Goal: Navigation & Orientation: Find specific page/section

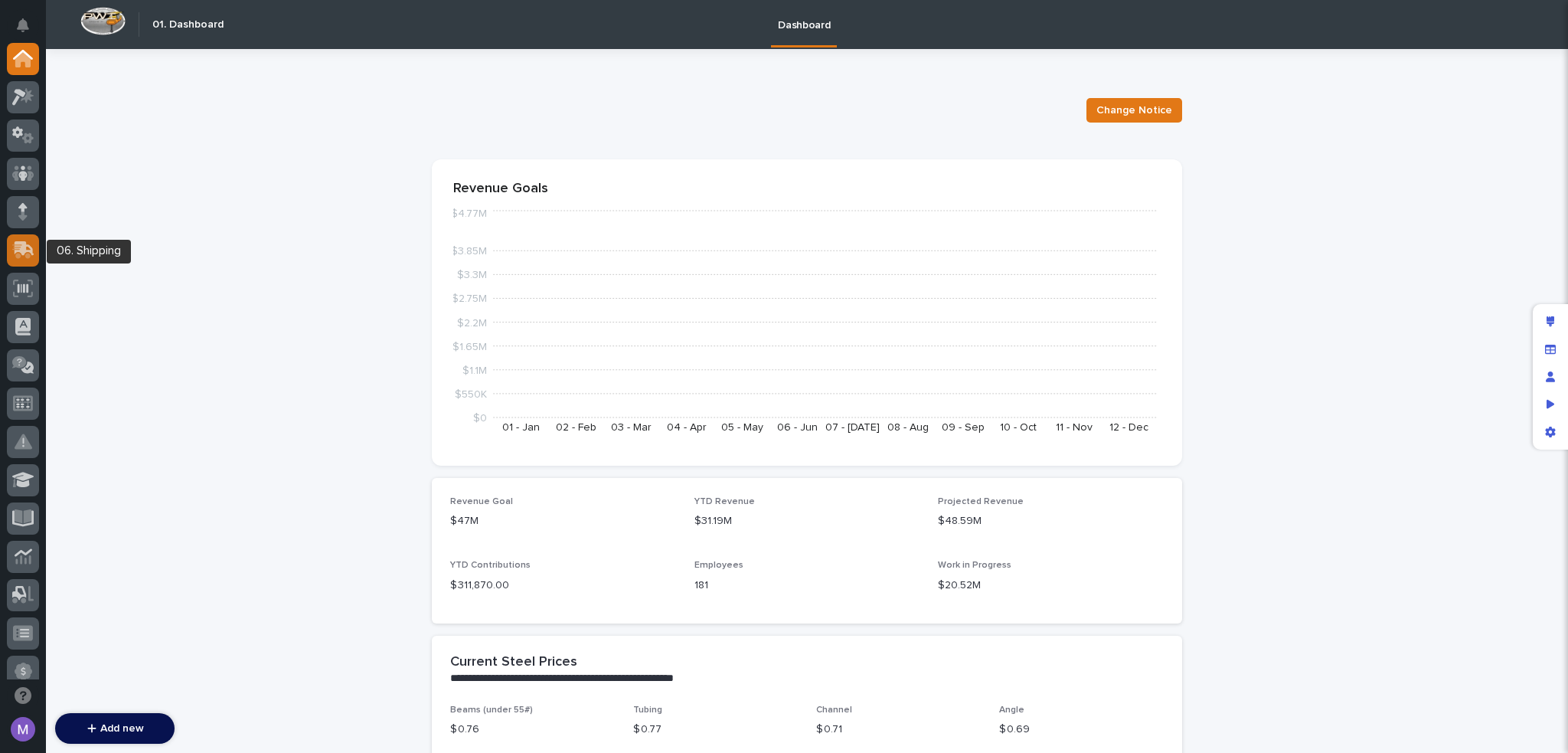
click at [25, 244] on icon at bounding box center [25, 249] width 20 height 15
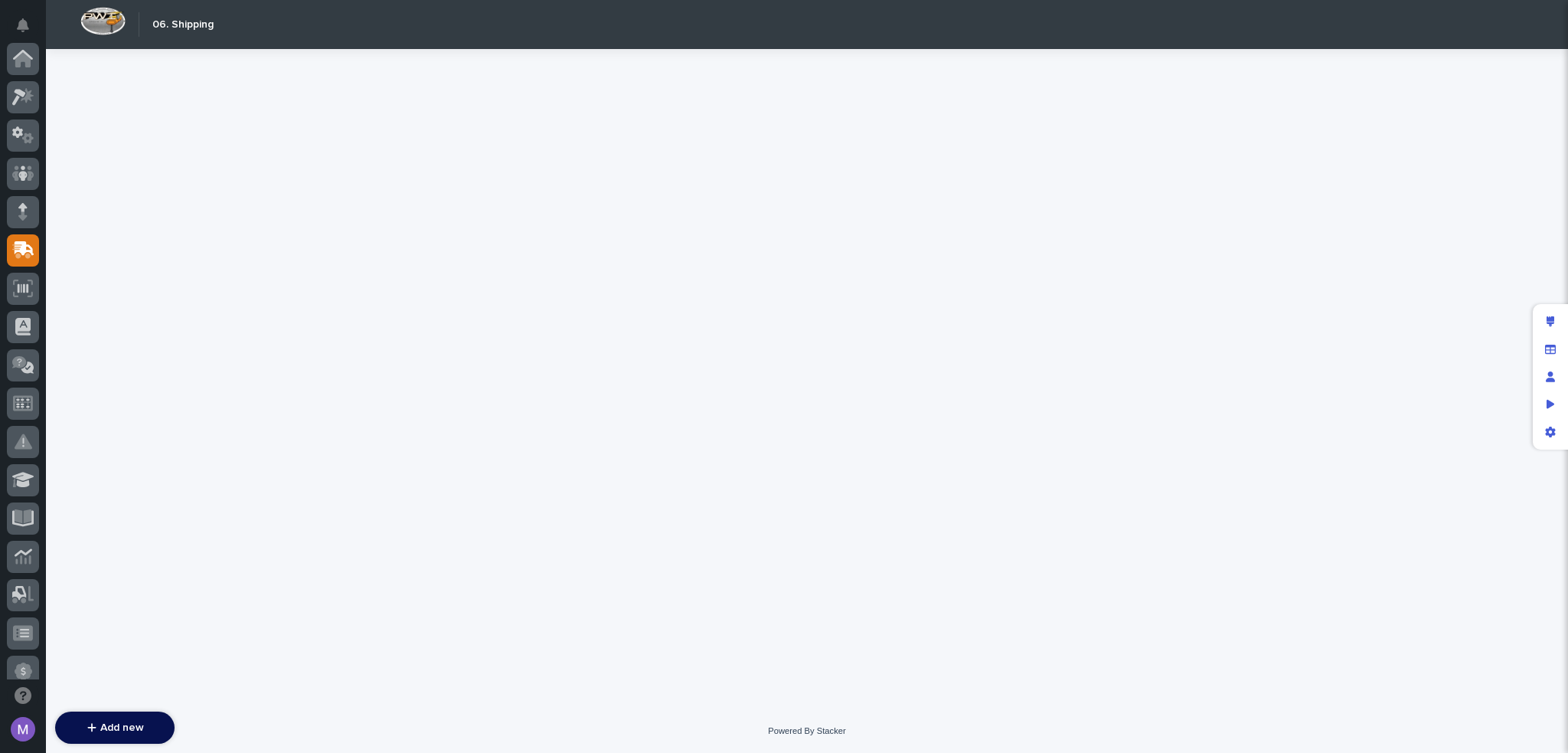
scroll to position [191, 0]
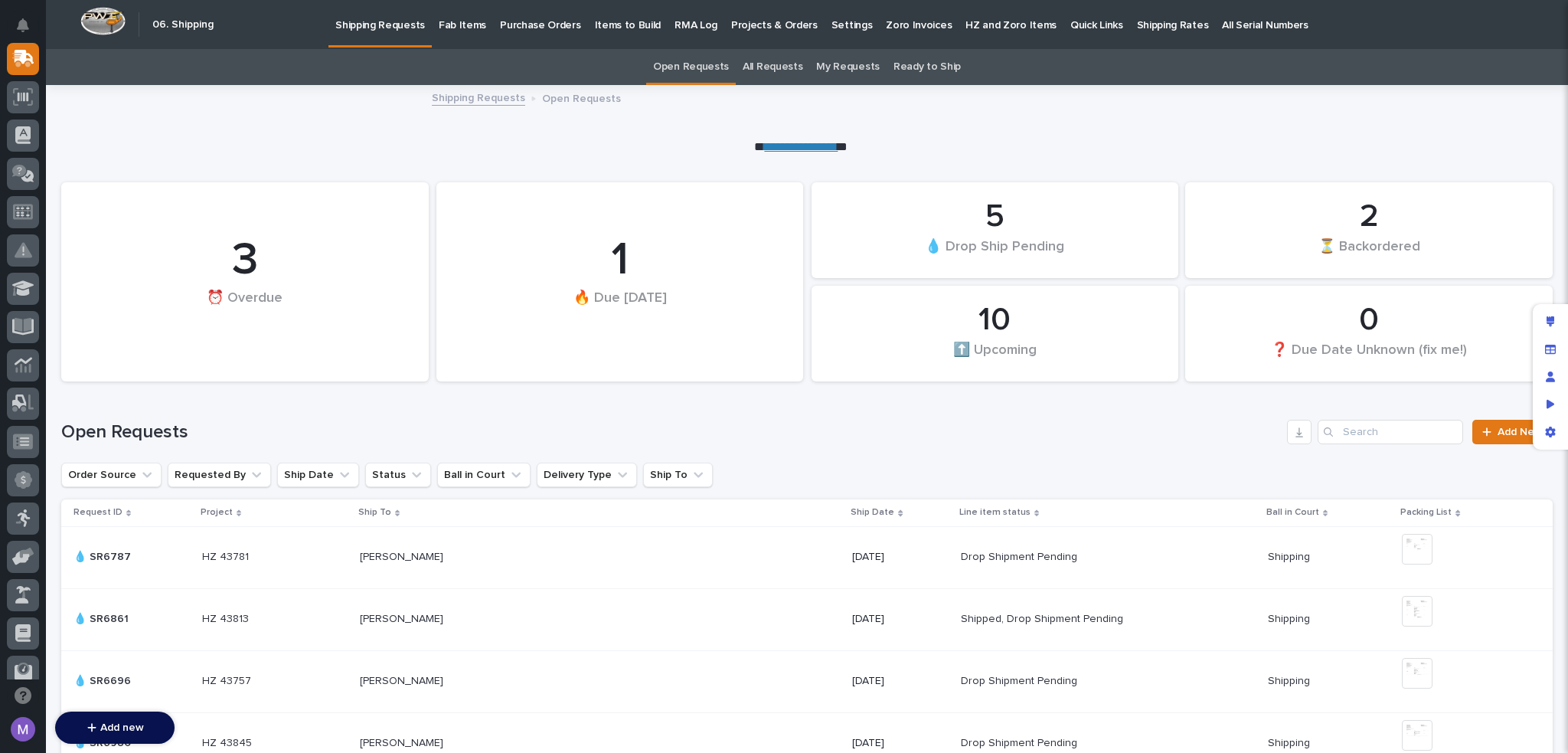
click at [987, 34] on link "HZ and Zoro Items" at bounding box center [1011, 24] width 105 height 48
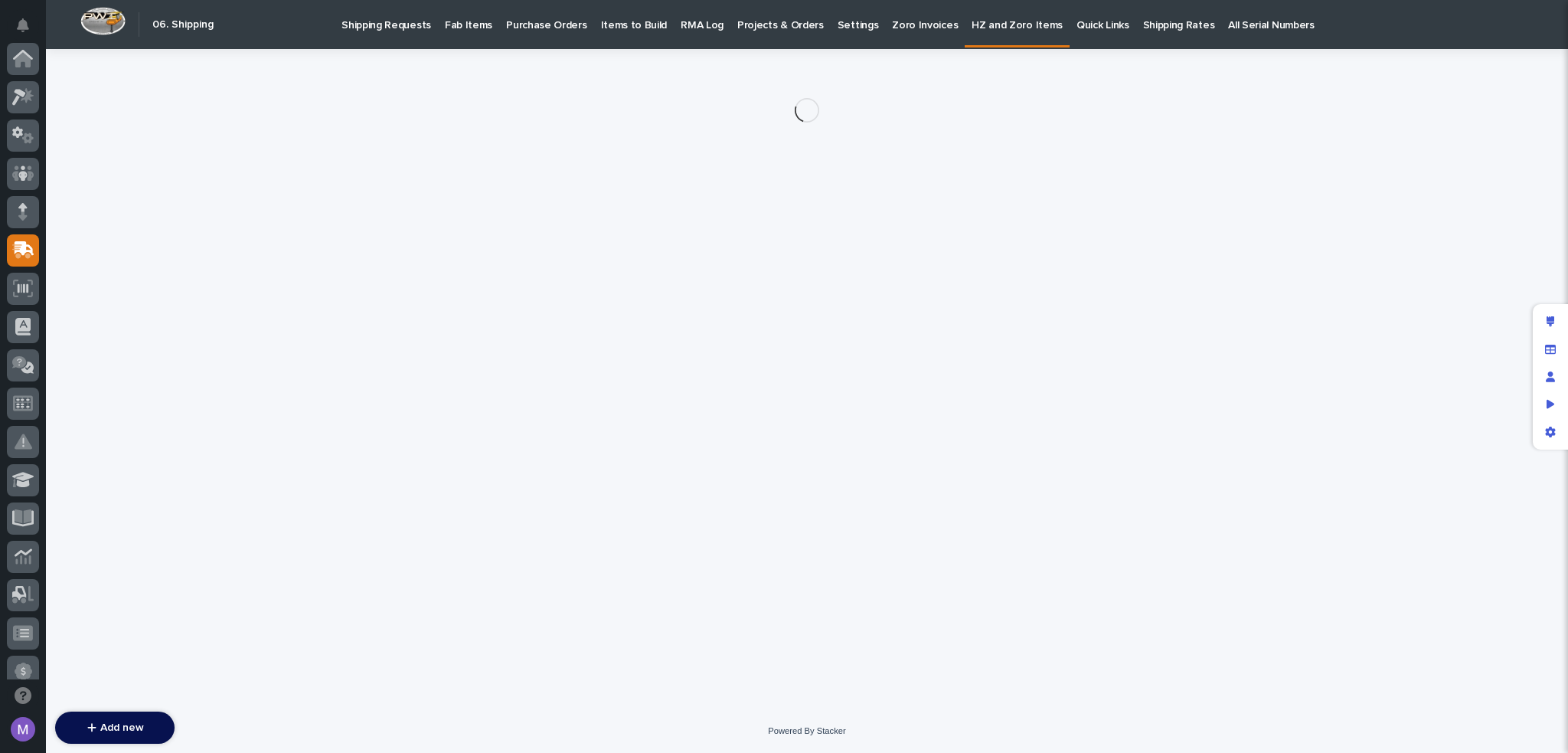
scroll to position [191, 0]
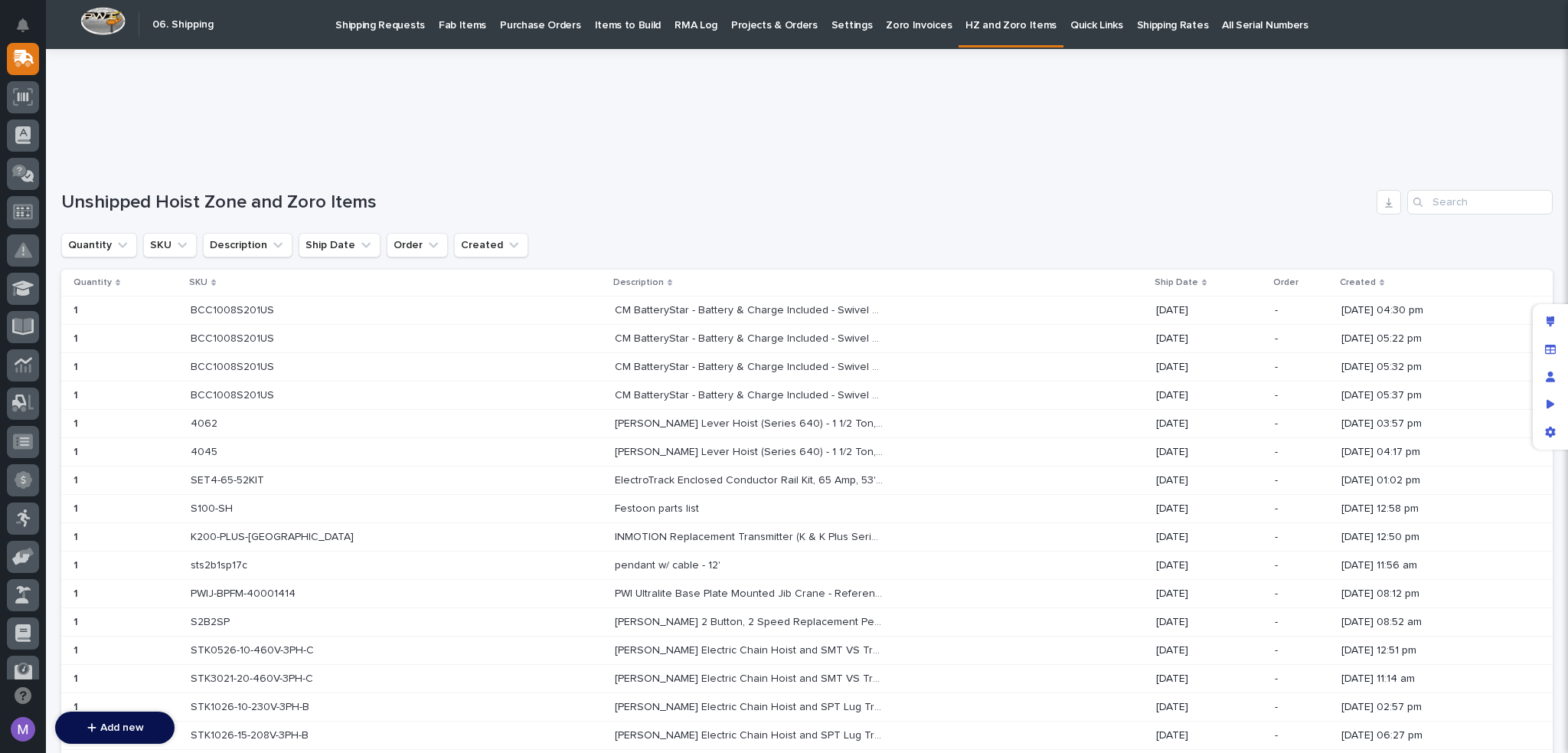
click at [1222, 20] on p "All Serial Numbers" at bounding box center [1264, 16] width 86 height 32
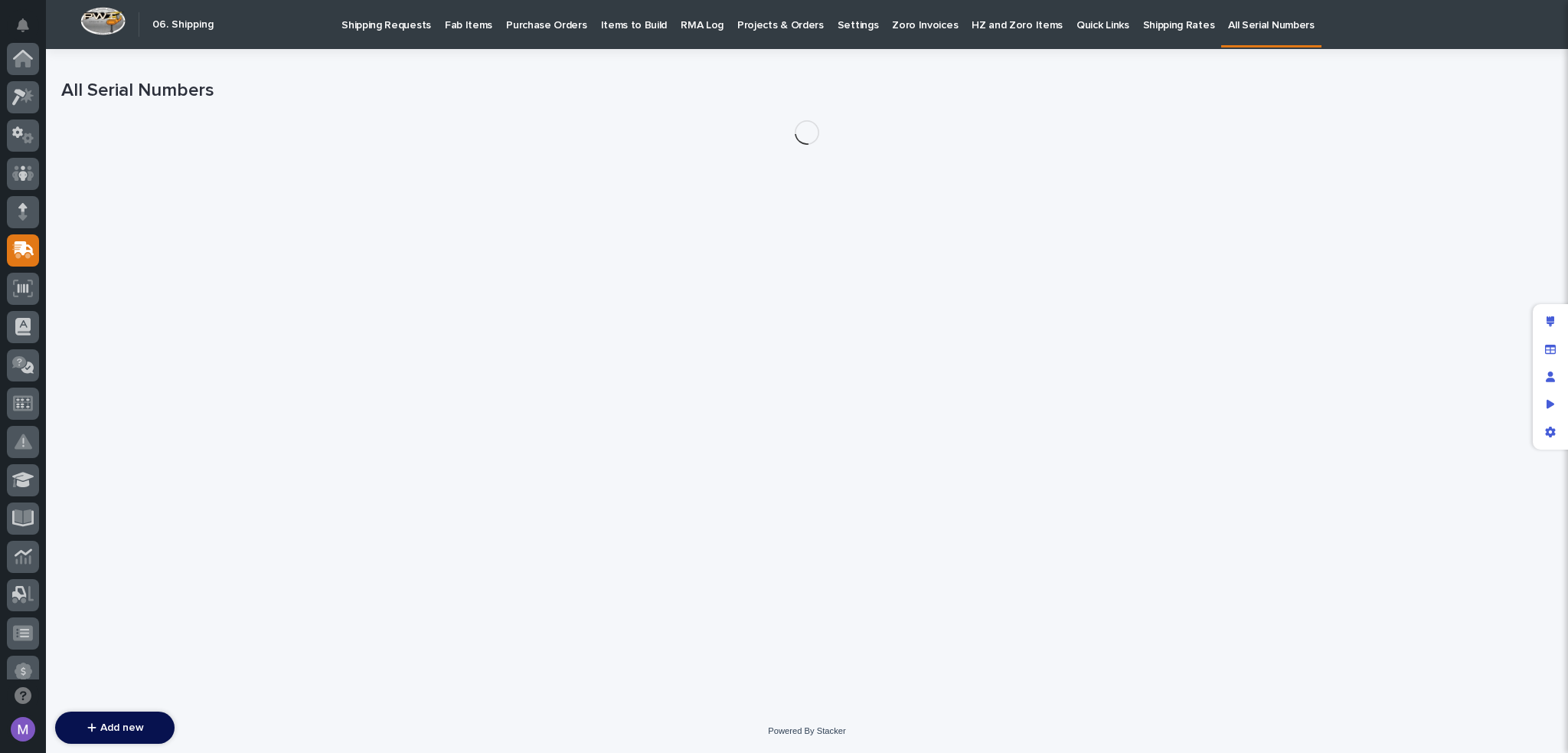
scroll to position [191, 0]
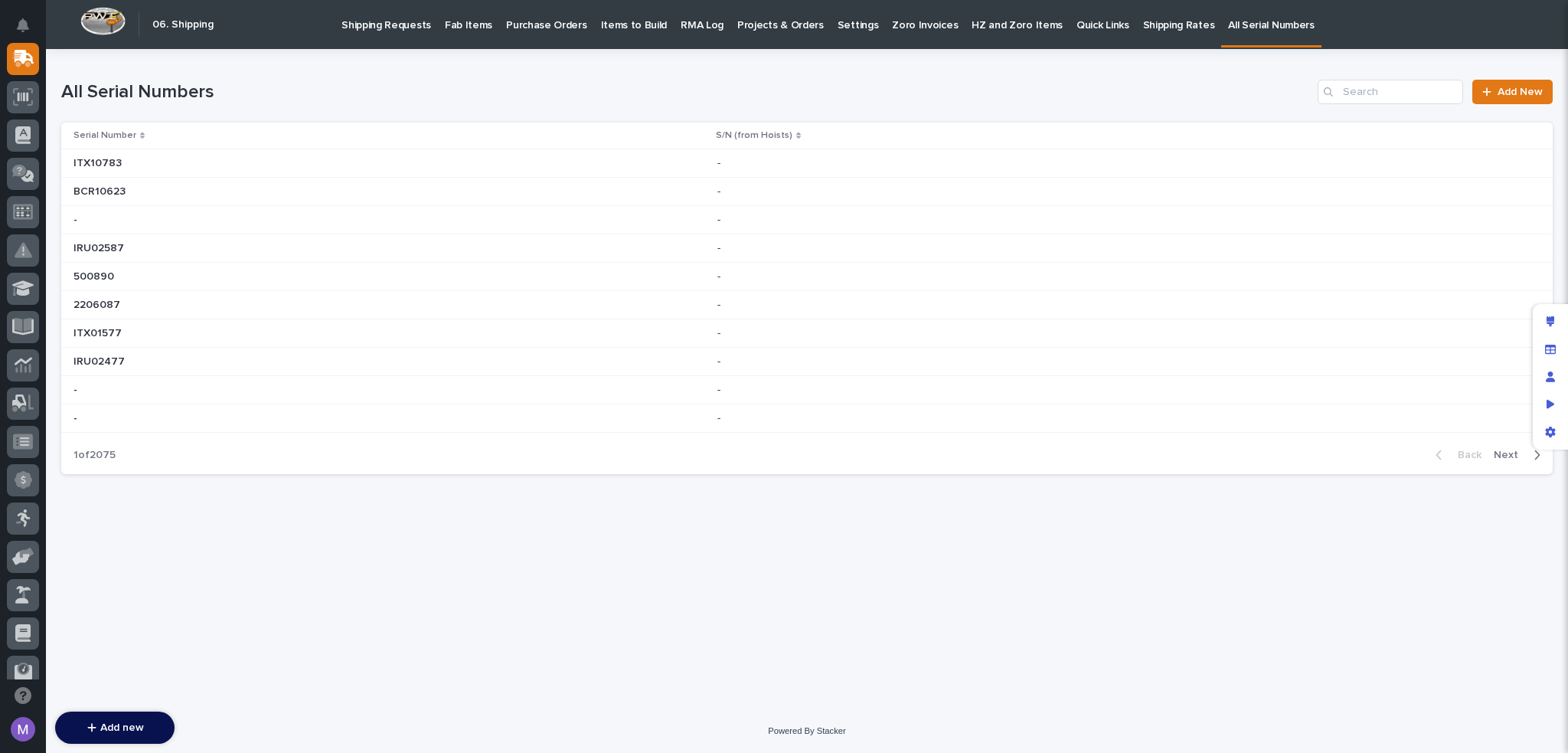
click at [1143, 29] on p "Shipping Rates" at bounding box center [1179, 16] width 72 height 32
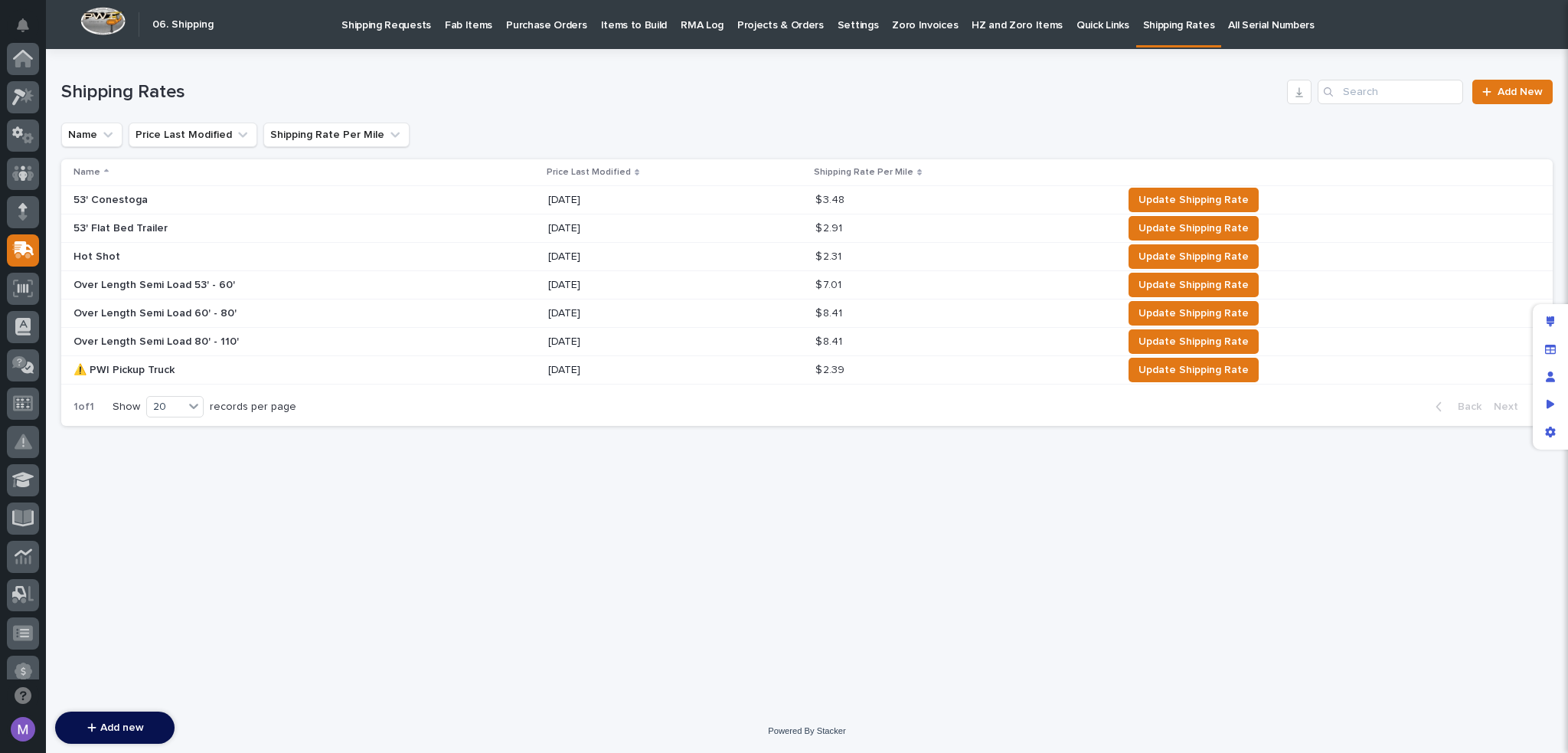
click at [631, 29] on p "Items to Build" at bounding box center [634, 16] width 66 height 32
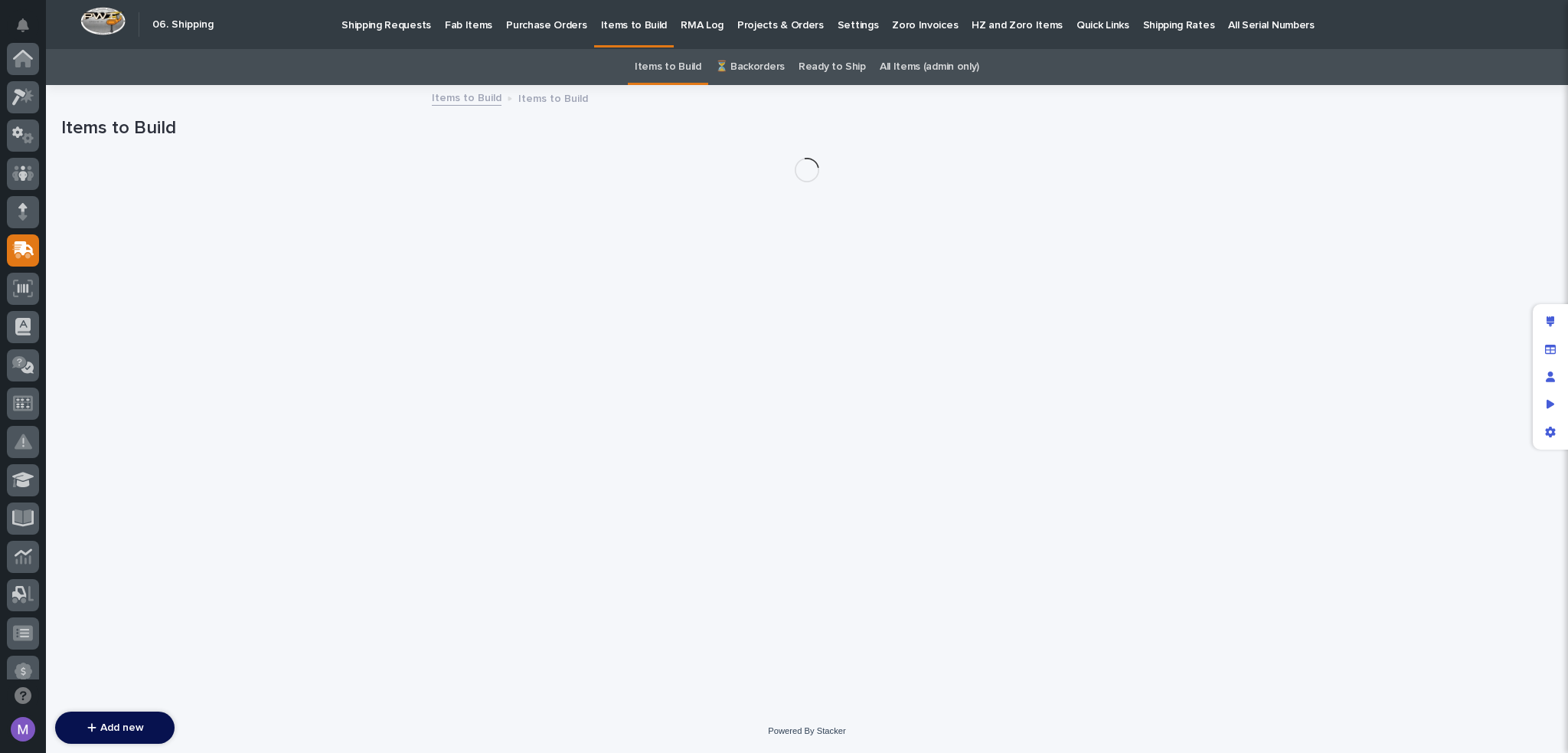
scroll to position [191, 0]
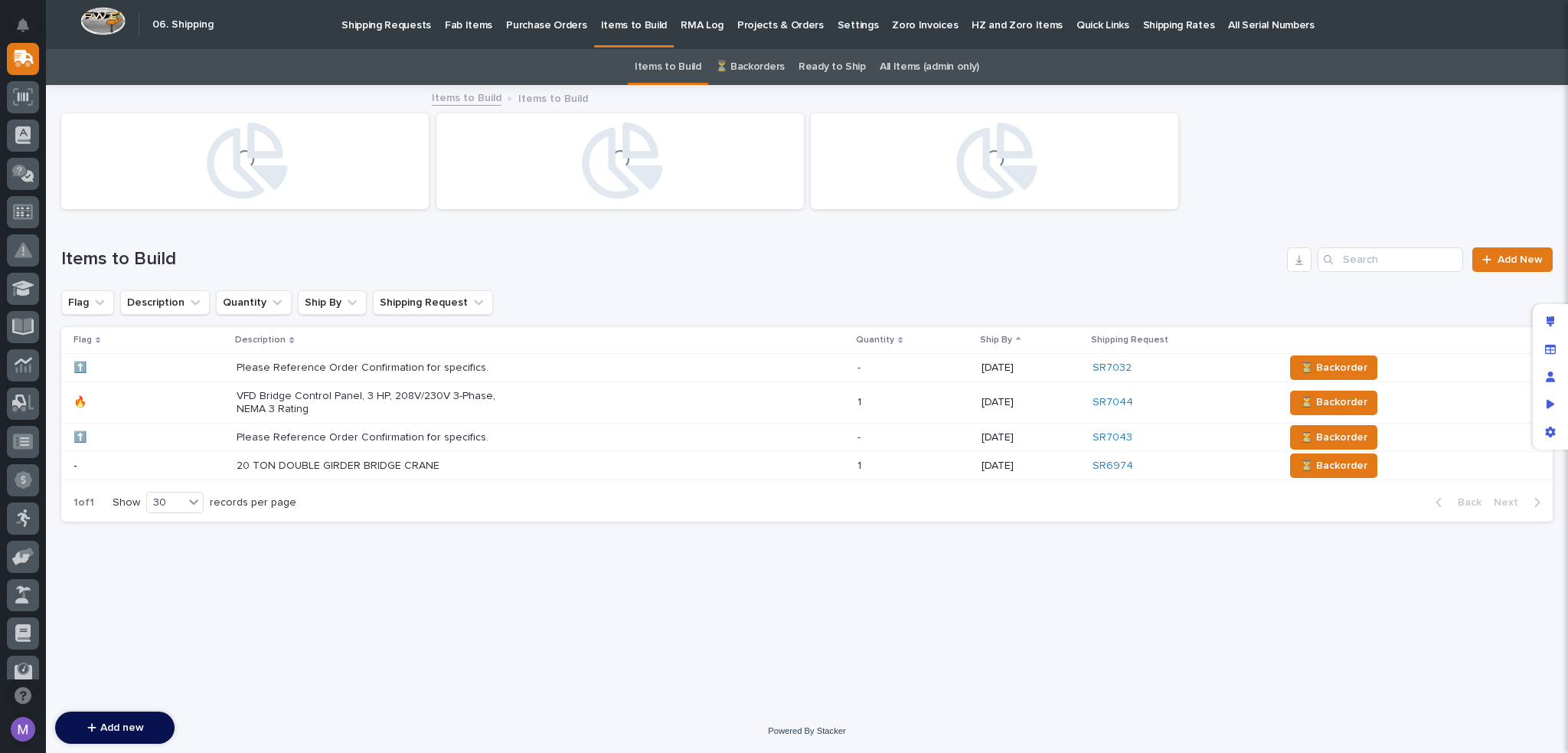
click at [396, 31] on p "Shipping Requests" at bounding box center [386, 16] width 89 height 32
